Goal: Task Accomplishment & Management: Manage account settings

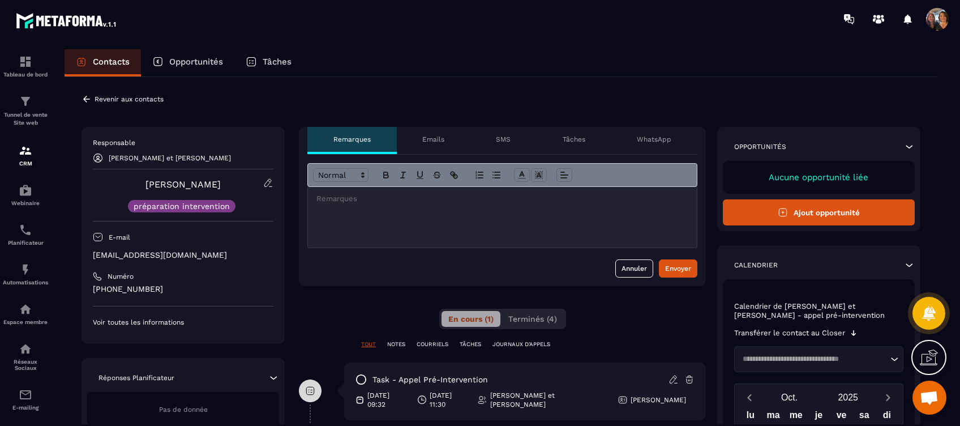
click at [85, 96] on icon at bounding box center [86, 99] width 7 height 6
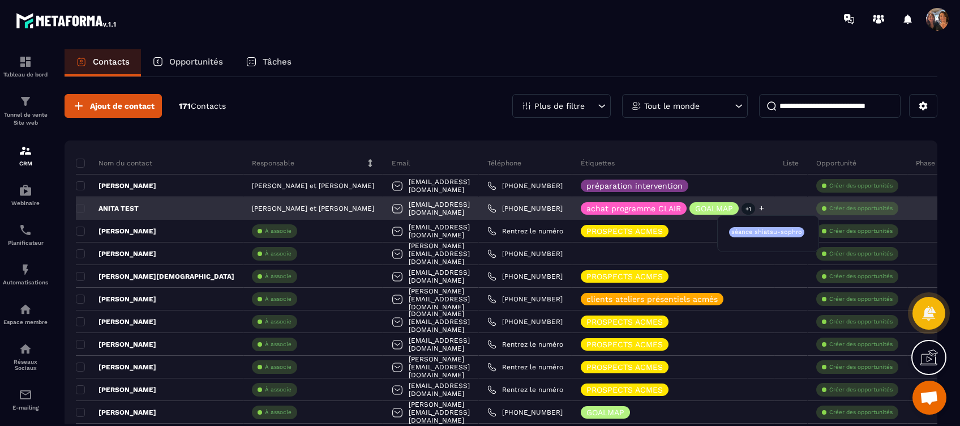
click at [755, 204] on p "+1" at bounding box center [749, 209] width 14 height 12
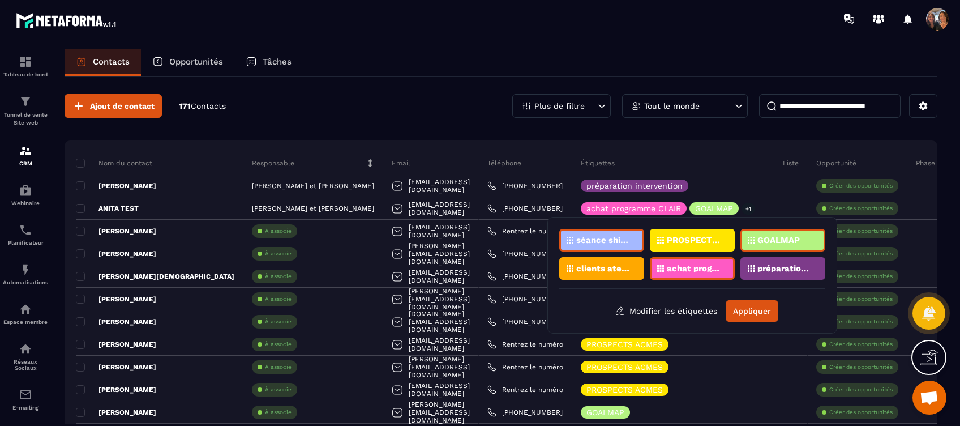
click at [615, 239] on p "séance shiatsu-sophro" at bounding box center [603, 240] width 55 height 8
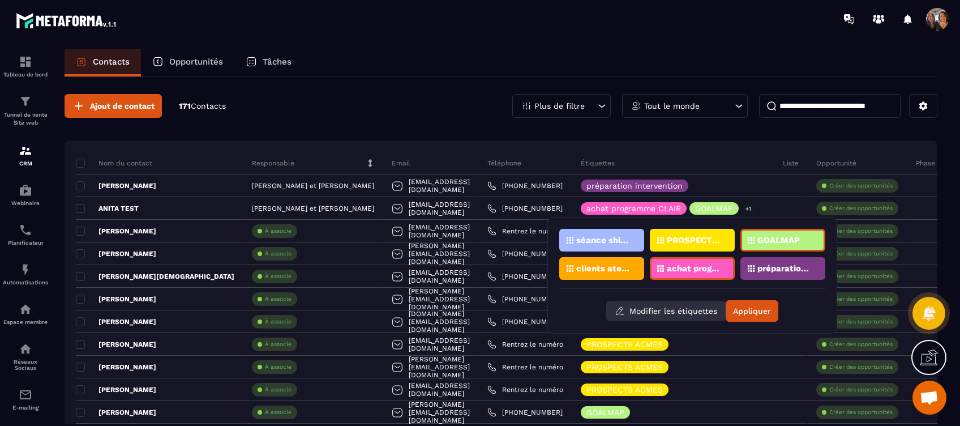
click at [672, 312] on button "Modifier les étiquettes" at bounding box center [665, 311] width 119 height 20
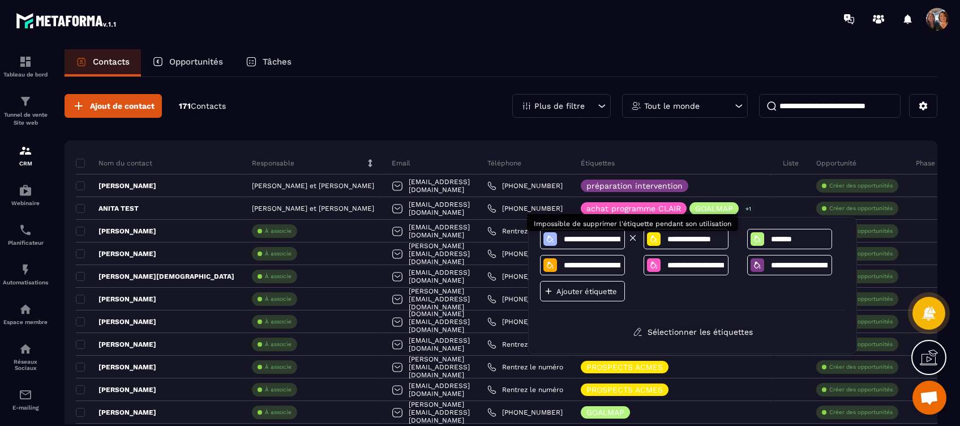
click at [634, 236] on icon at bounding box center [633, 238] width 10 height 10
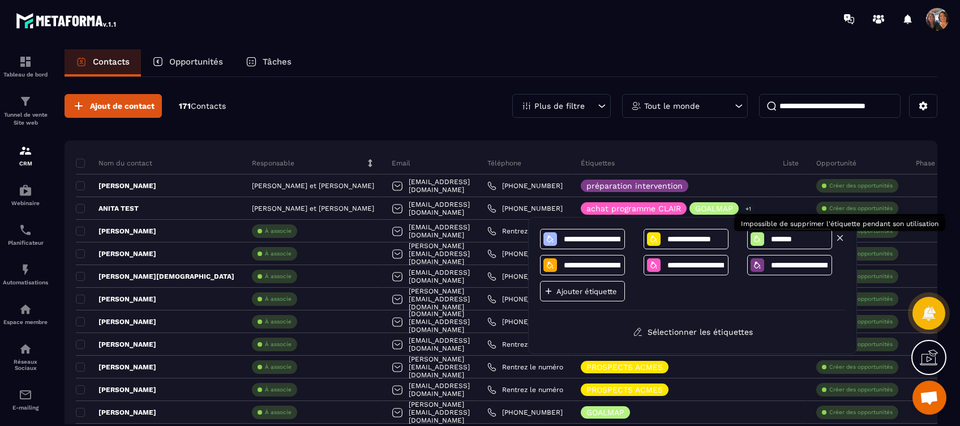
click at [837, 238] on icon at bounding box center [840, 238] width 10 height 10
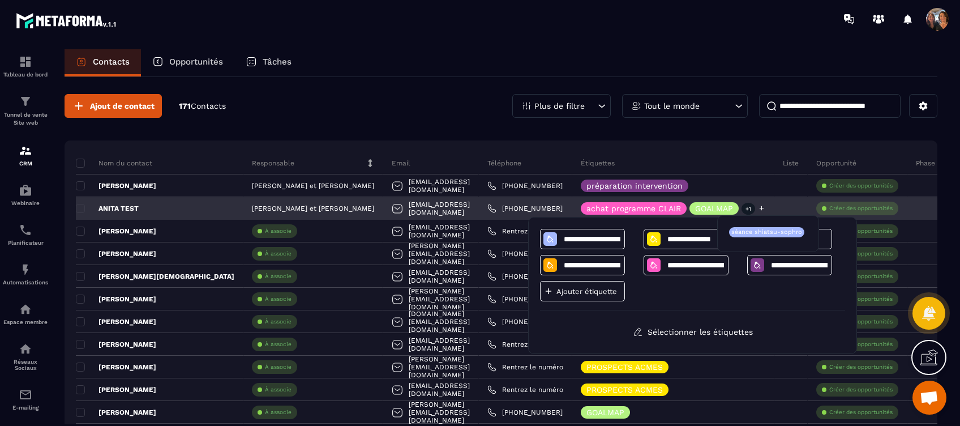
click at [765, 206] on div "achat programme CLAIR GOALMAP +1" at bounding box center [673, 208] width 185 height 12
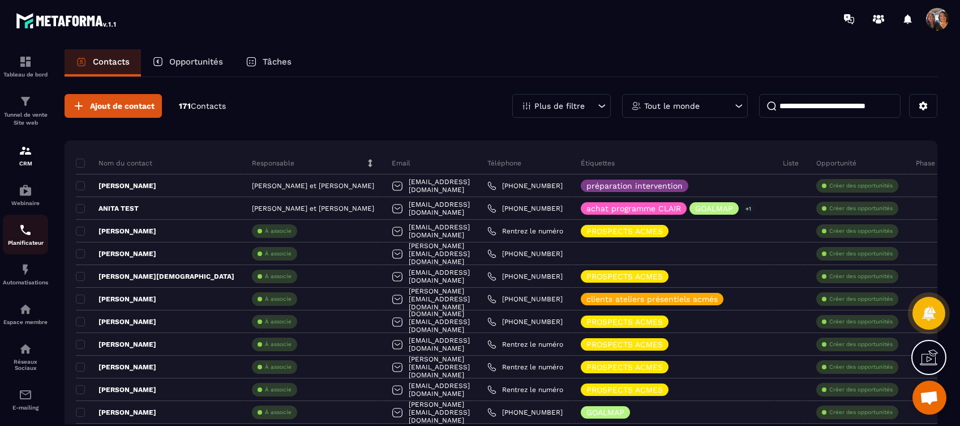
click at [24, 235] on img at bounding box center [26, 230] width 14 height 14
